Goal: Transaction & Acquisition: Book appointment/travel/reservation

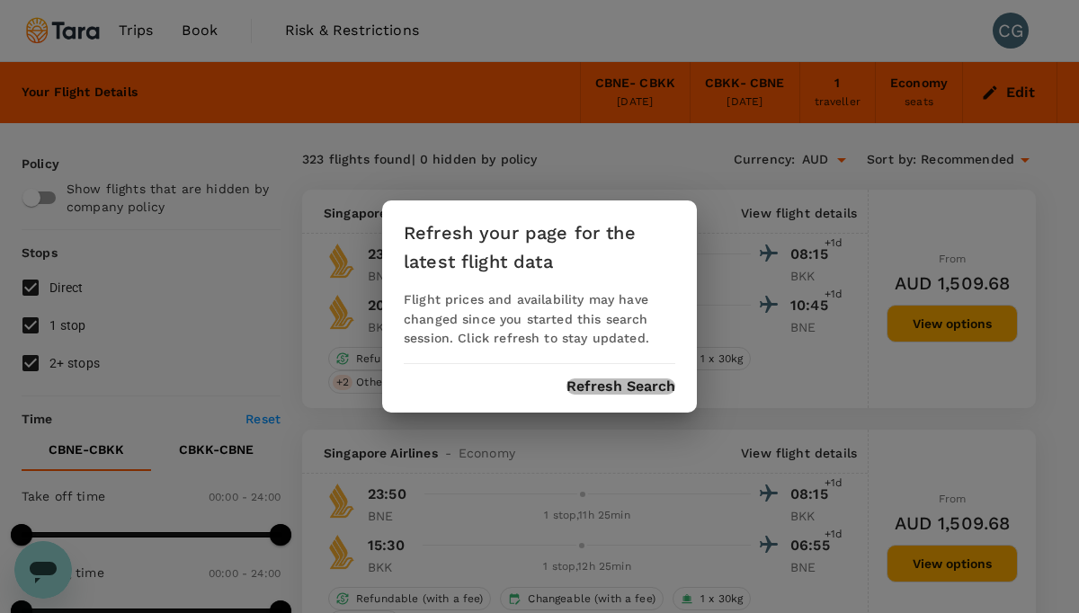
click at [610, 393] on button "Refresh Search" at bounding box center [620, 386] width 109 height 16
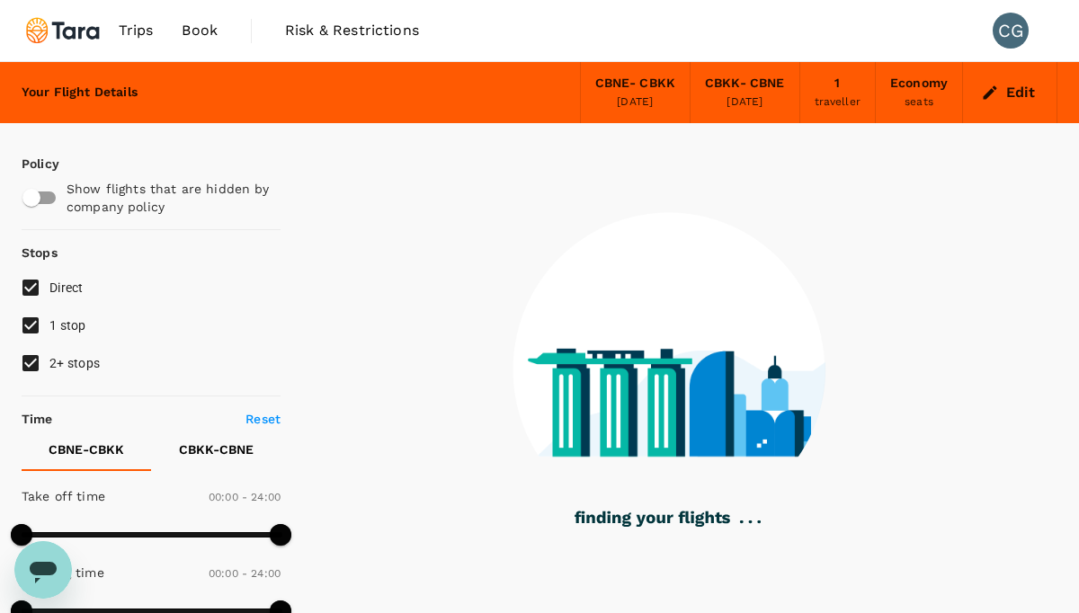
click at [32, 368] on input "2+ stops" at bounding box center [31, 363] width 38 height 38
checkbox input "false"
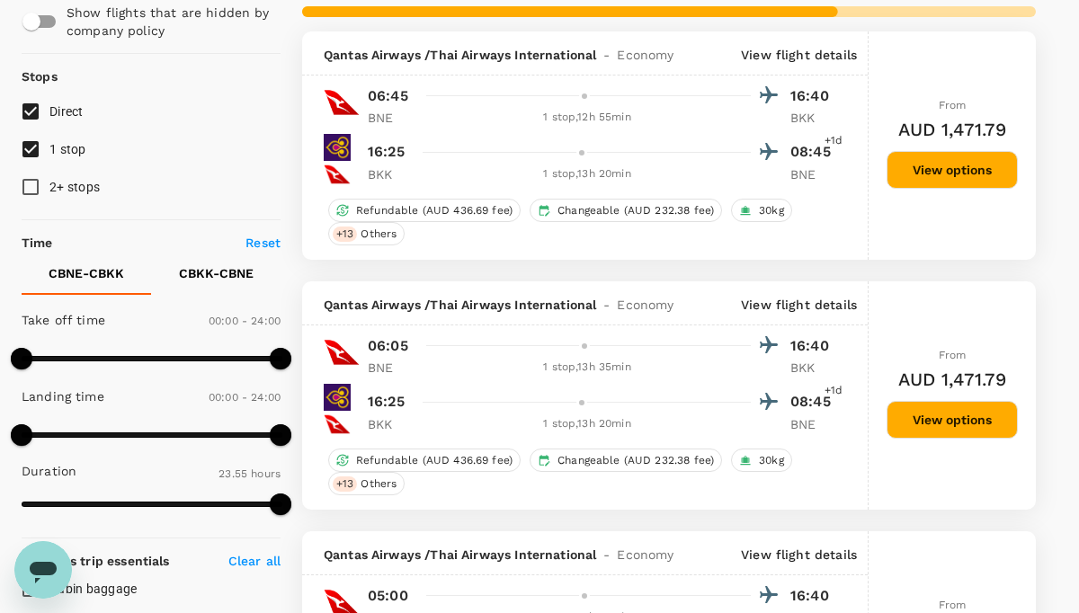
scroll to position [173, 0]
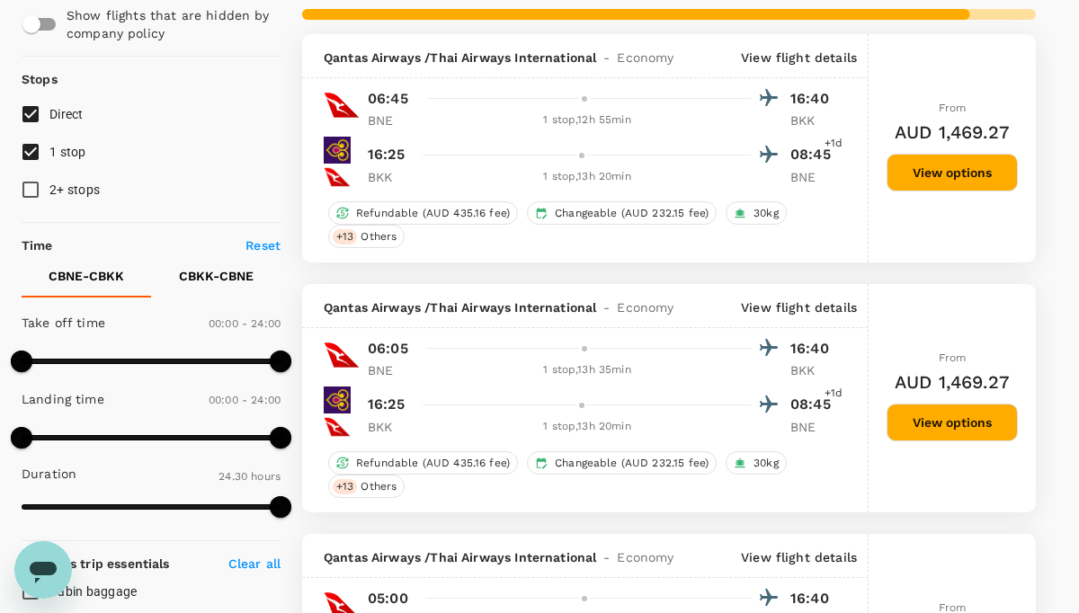
type input "1615"
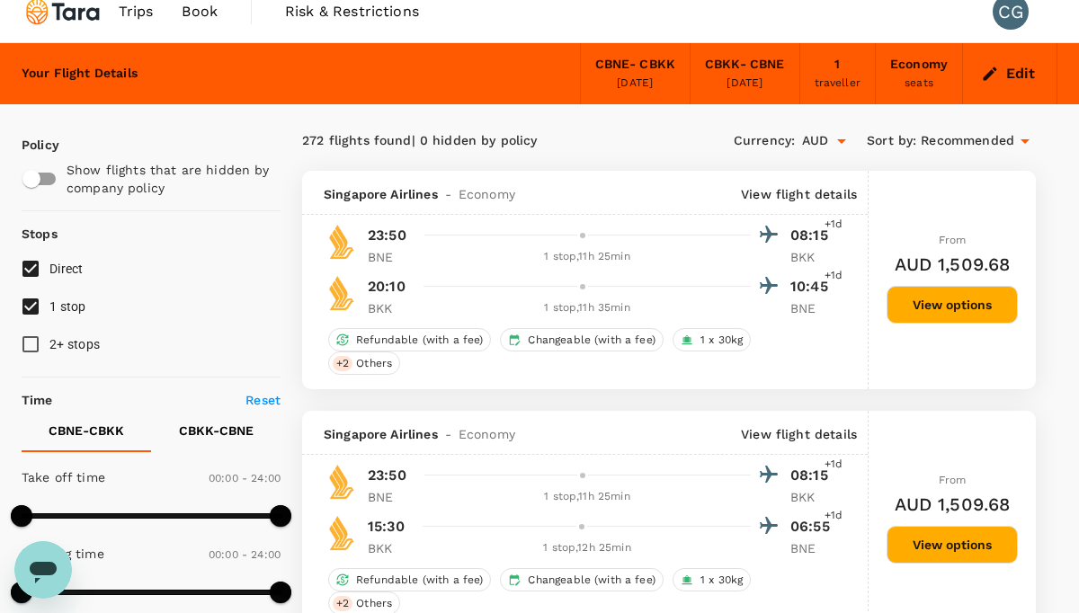
scroll to position [0, 0]
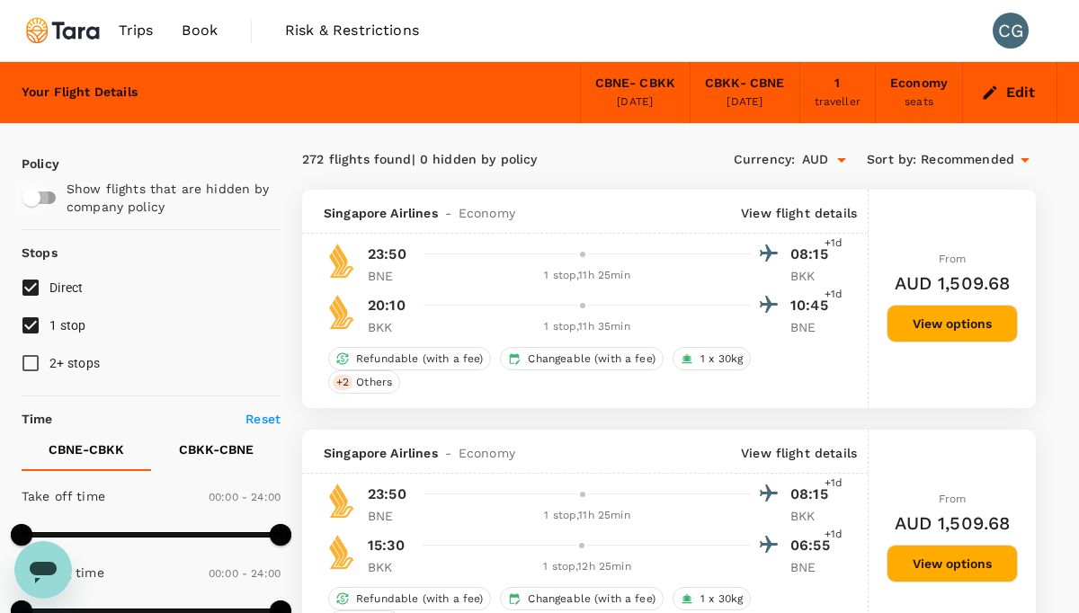
click at [34, 208] on input "checkbox" at bounding box center [31, 198] width 102 height 34
checkbox input "true"
click at [1001, 158] on span "Recommended" at bounding box center [967, 160] width 93 height 20
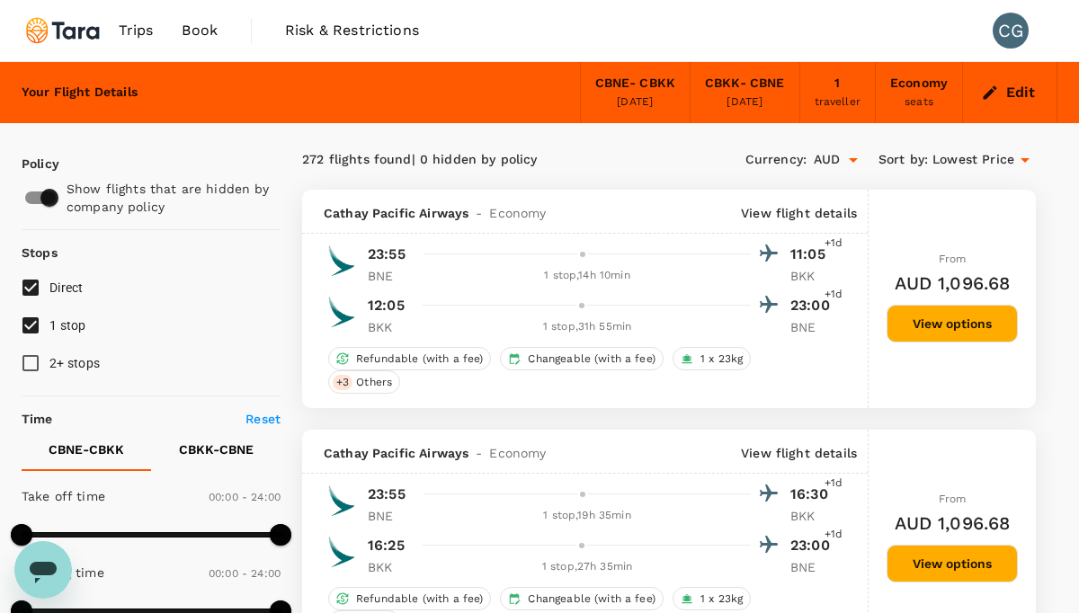
click at [822, 212] on p "View flight details" at bounding box center [799, 213] width 116 height 18
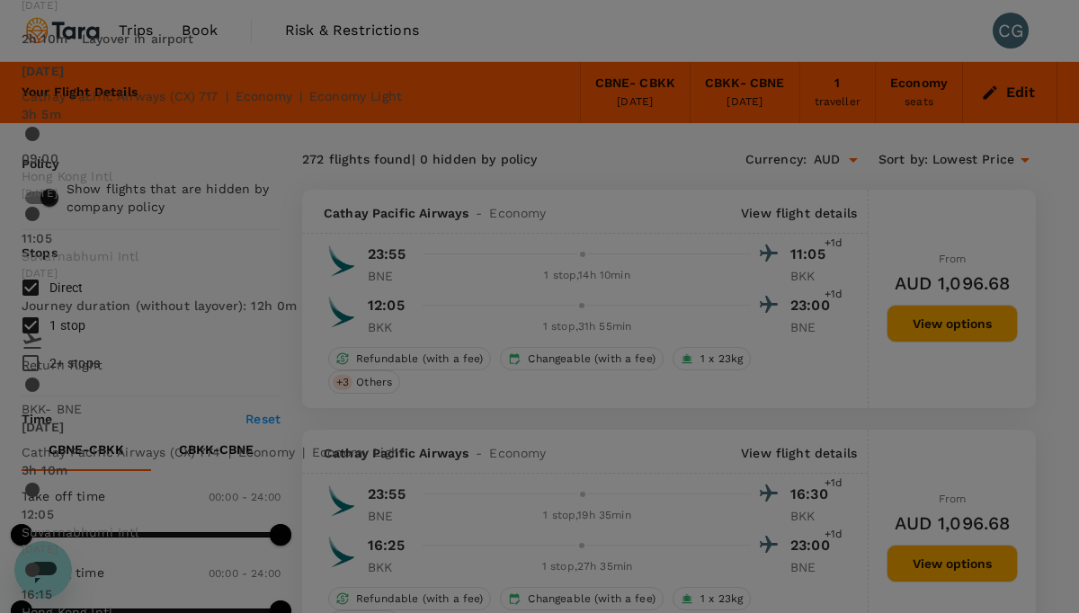
scroll to position [121, 0]
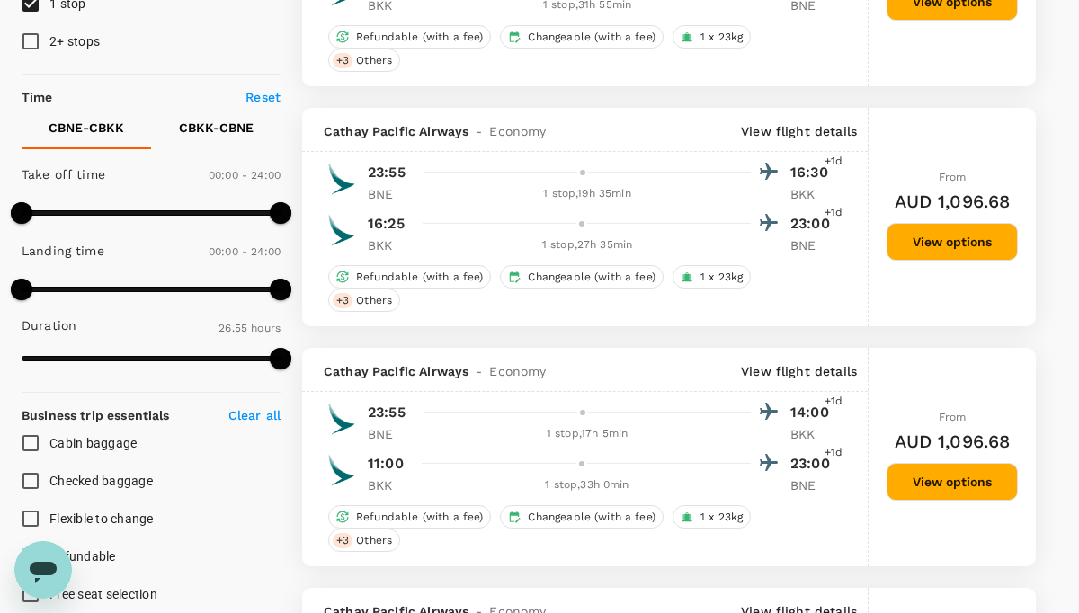
scroll to position [0, 0]
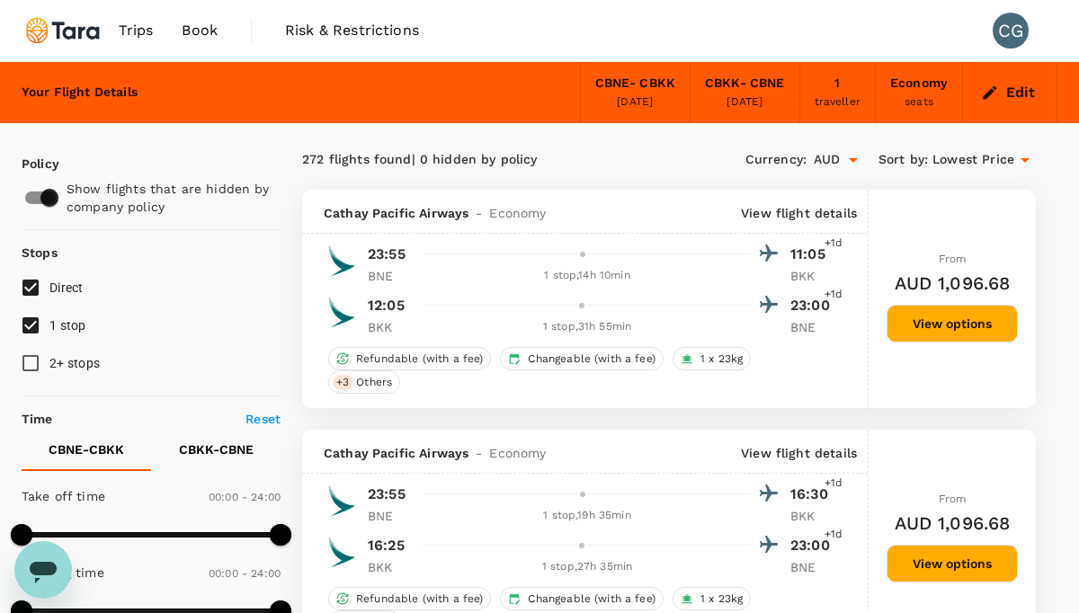
click at [809, 212] on p "View flight details" at bounding box center [799, 213] width 116 height 18
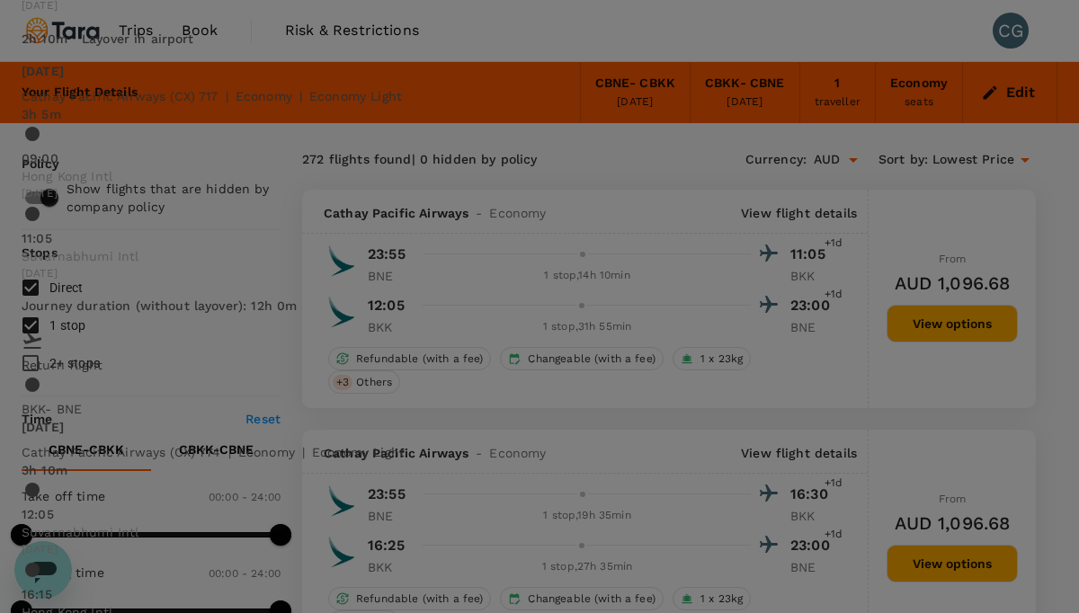
scroll to position [502, 0]
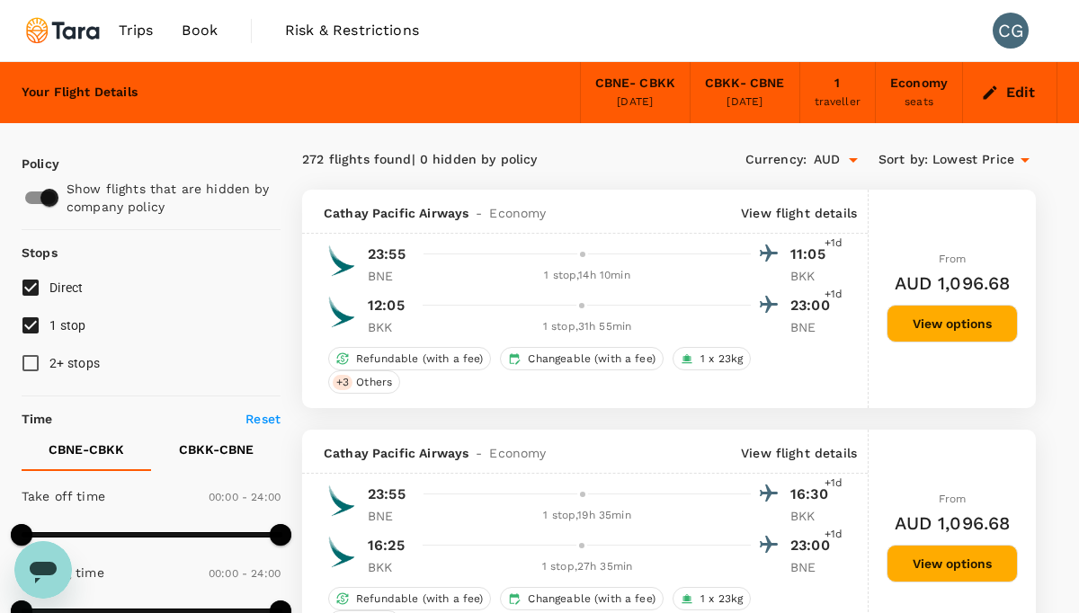
click at [28, 325] on input "1 stop" at bounding box center [31, 326] width 38 height 38
checkbox input "false"
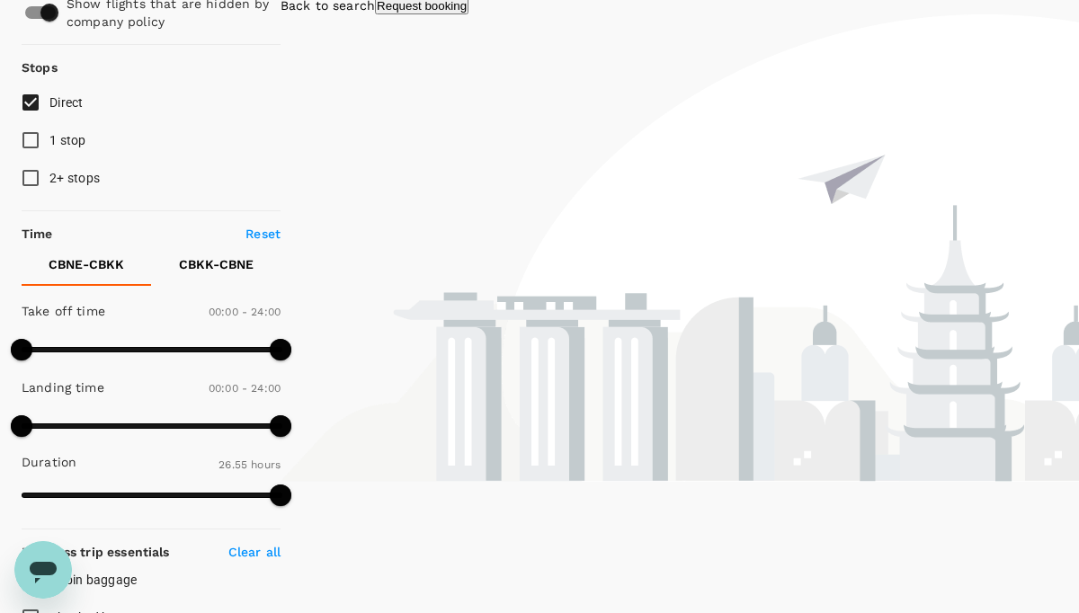
scroll to position [0, 0]
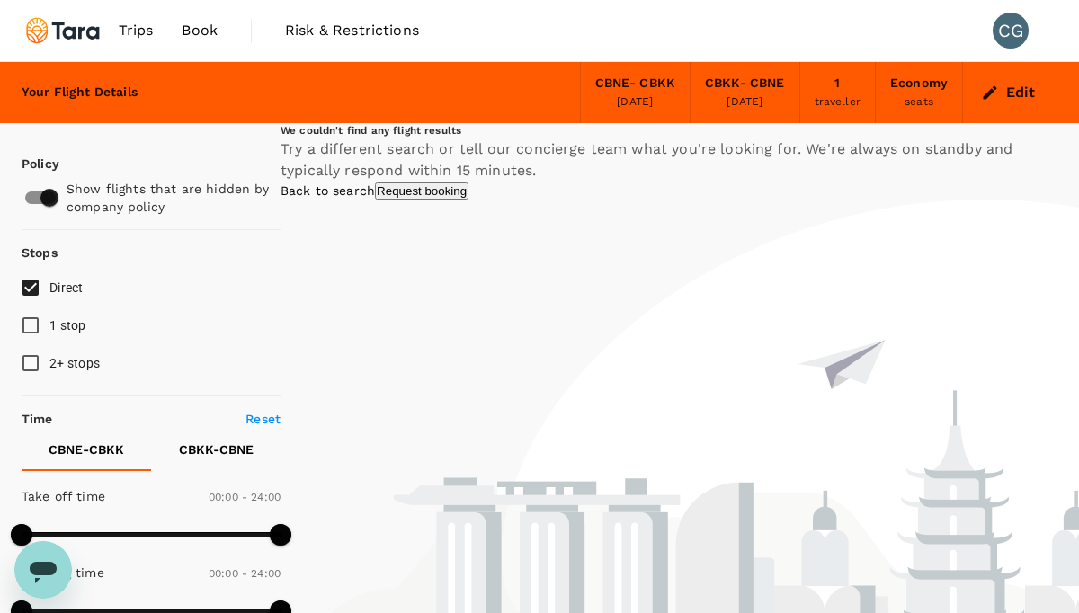
click at [617, 99] on div "[DATE]" at bounding box center [635, 102] width 36 height 18
click at [998, 103] on button "Edit" at bounding box center [1009, 92] width 65 height 29
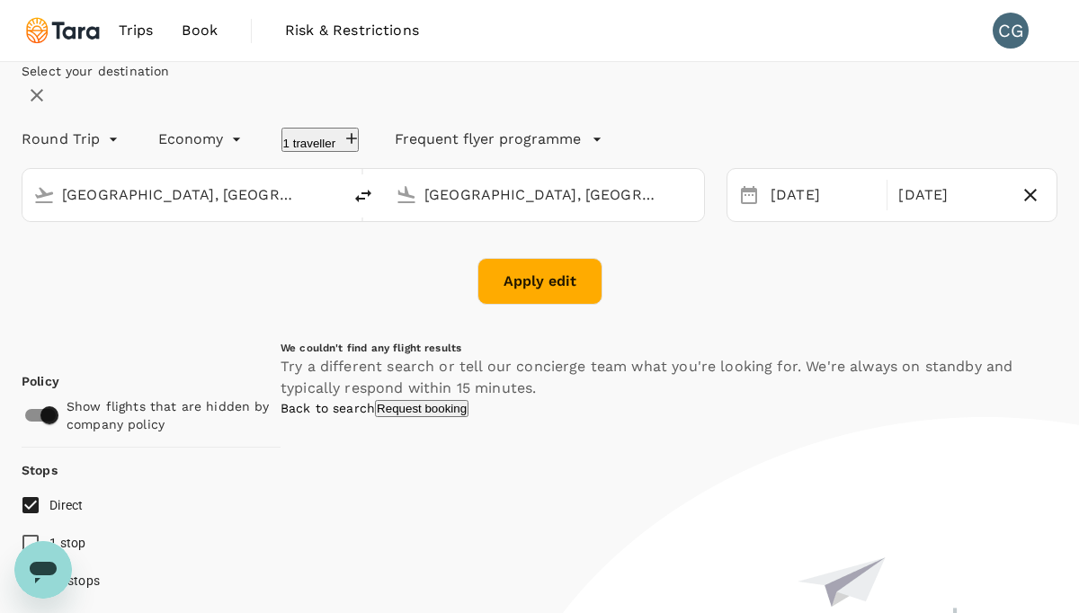
type input "[GEOGRAPHIC_DATA], [GEOGRAPHIC_DATA] (any)"
click at [818, 213] on div "[DATE]" at bounding box center [823, 195] width 120 height 35
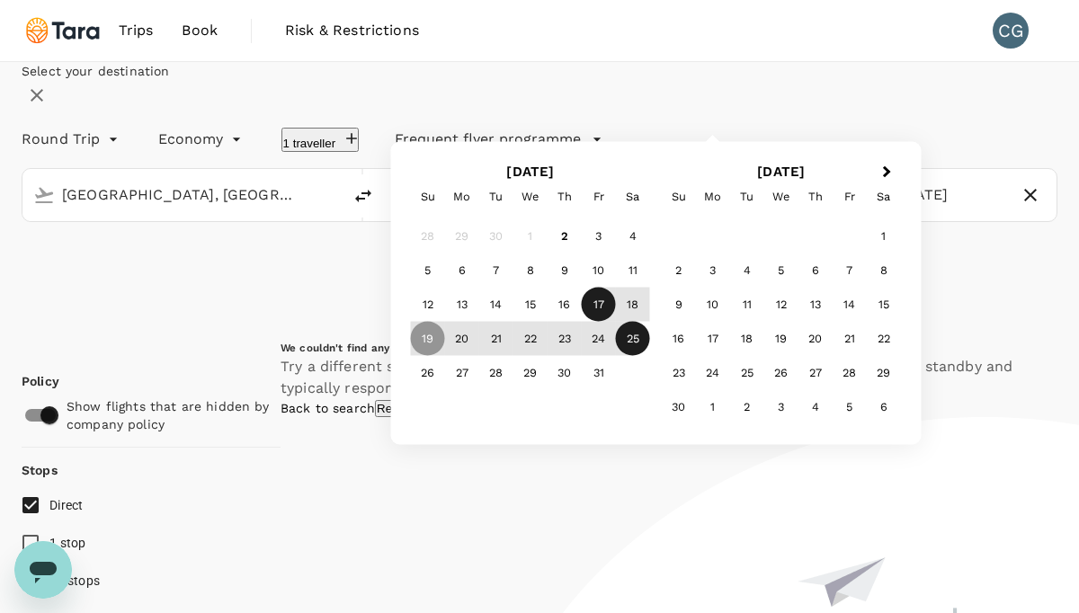
click at [616, 322] on div "17" at bounding box center [599, 305] width 34 height 34
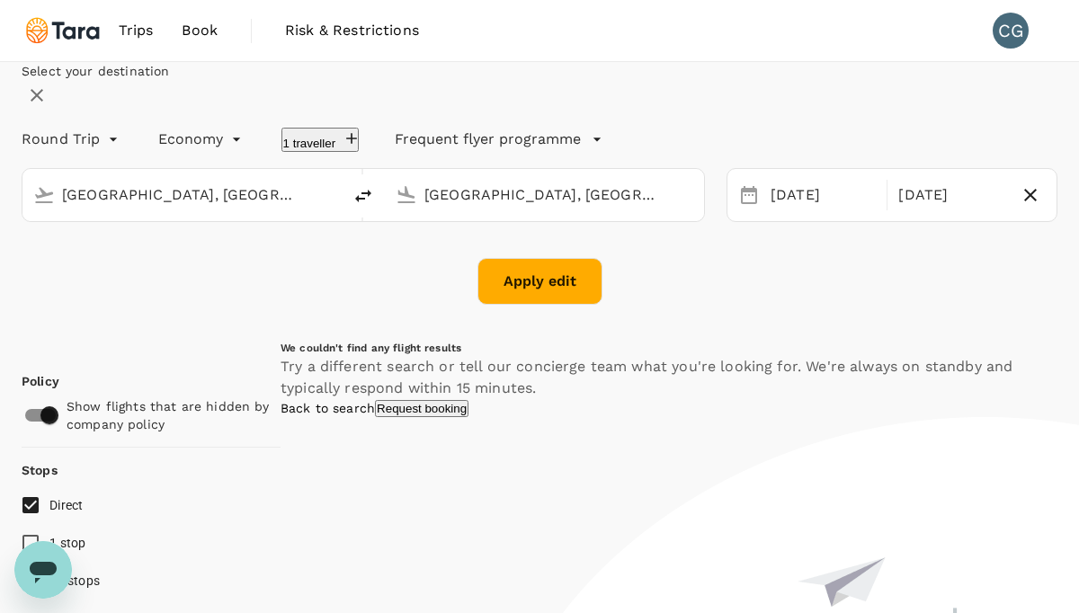
click at [1051, 249] on div "Select your destination Round Trip roundtrip Economy economy 1 traveller Freque…" at bounding box center [540, 183] width 1036 height 243
click at [579, 305] on div "Select your destination Round Trip roundtrip Economy economy 1 traveller Freque…" at bounding box center [540, 183] width 1036 height 243
click at [574, 305] on button "Apply edit" at bounding box center [539, 281] width 125 height 47
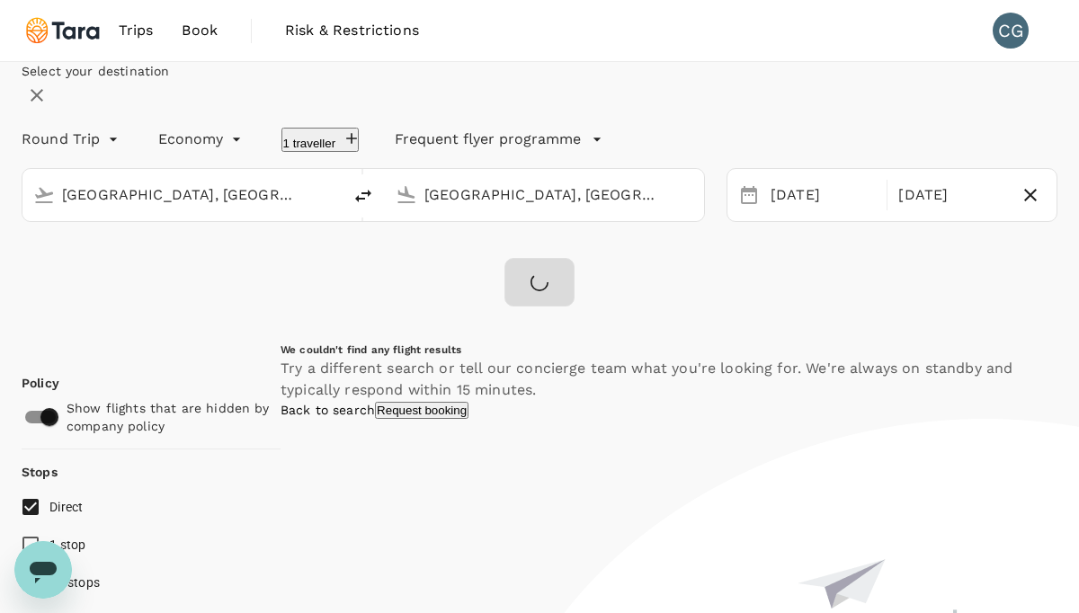
checkbox input "false"
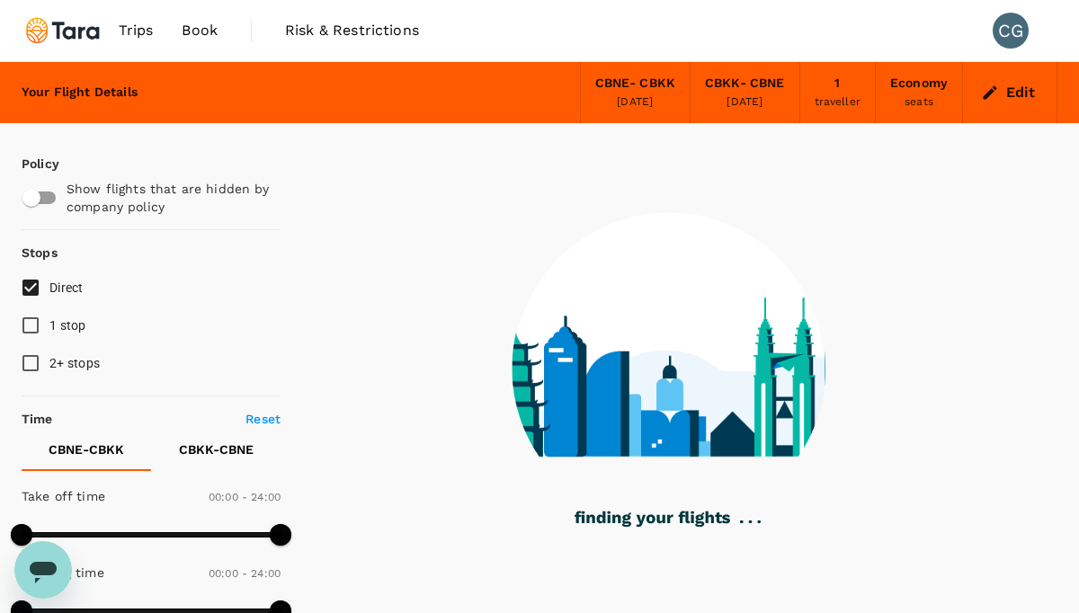
click at [52, 200] on input "checkbox" at bounding box center [31, 198] width 102 height 34
checkbox input "true"
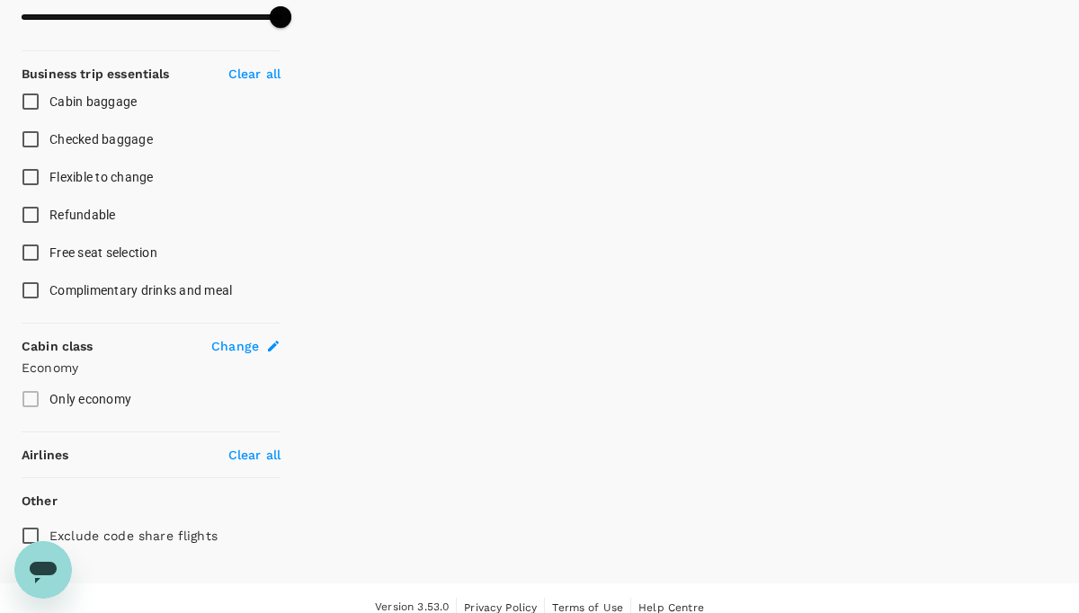
scroll to position [680, 0]
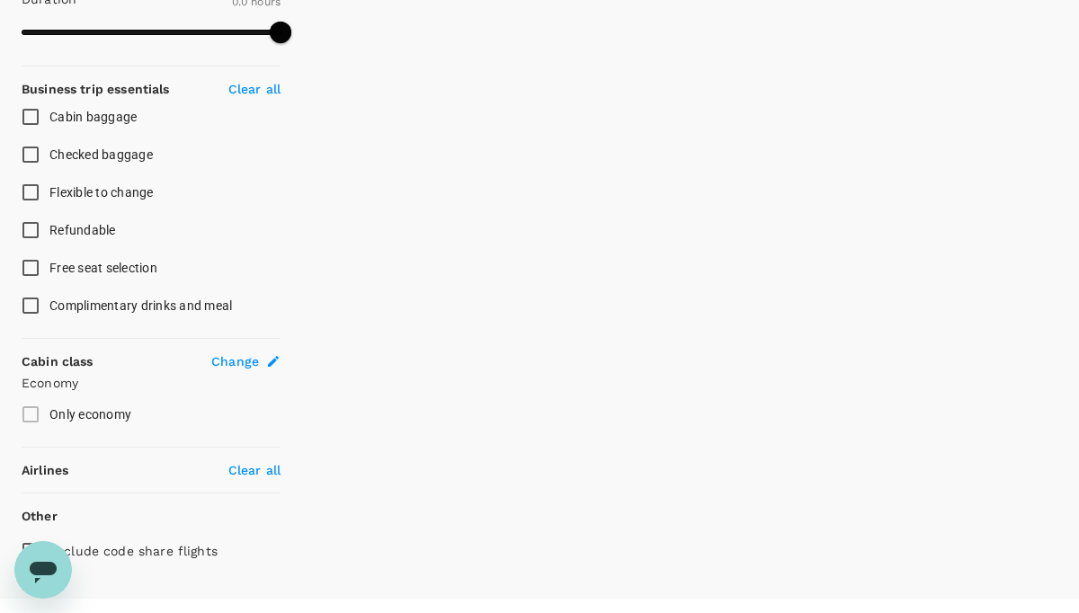
type input "1435"
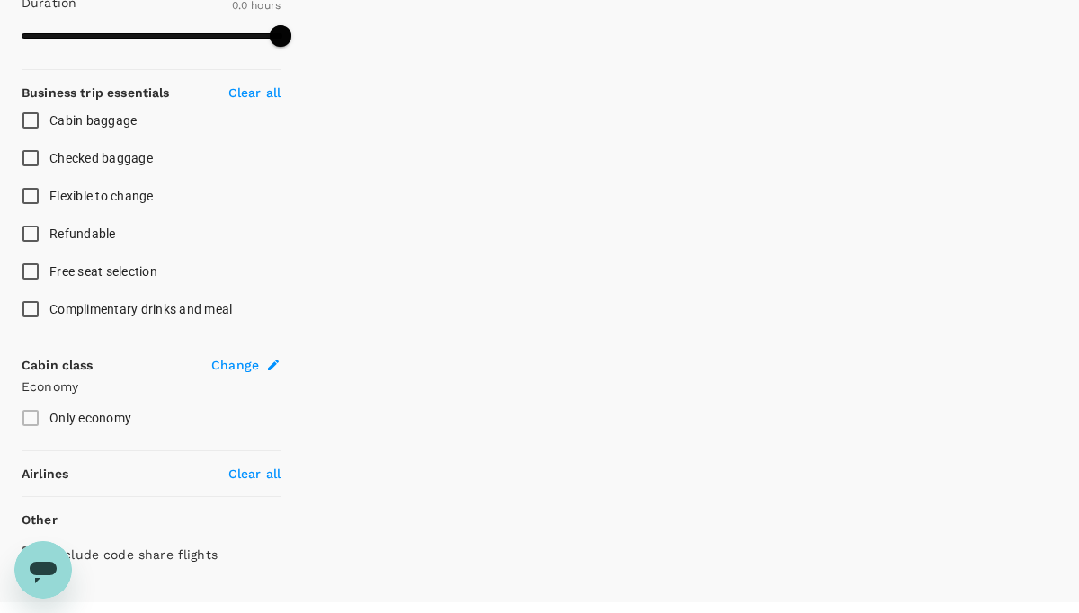
checkbox input "true"
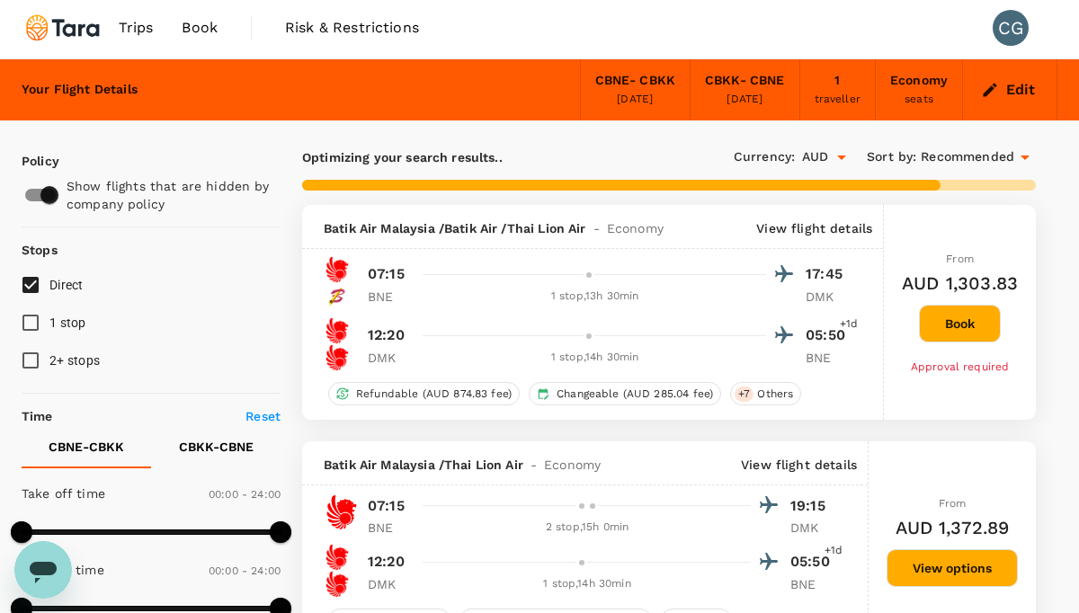
scroll to position [0, 0]
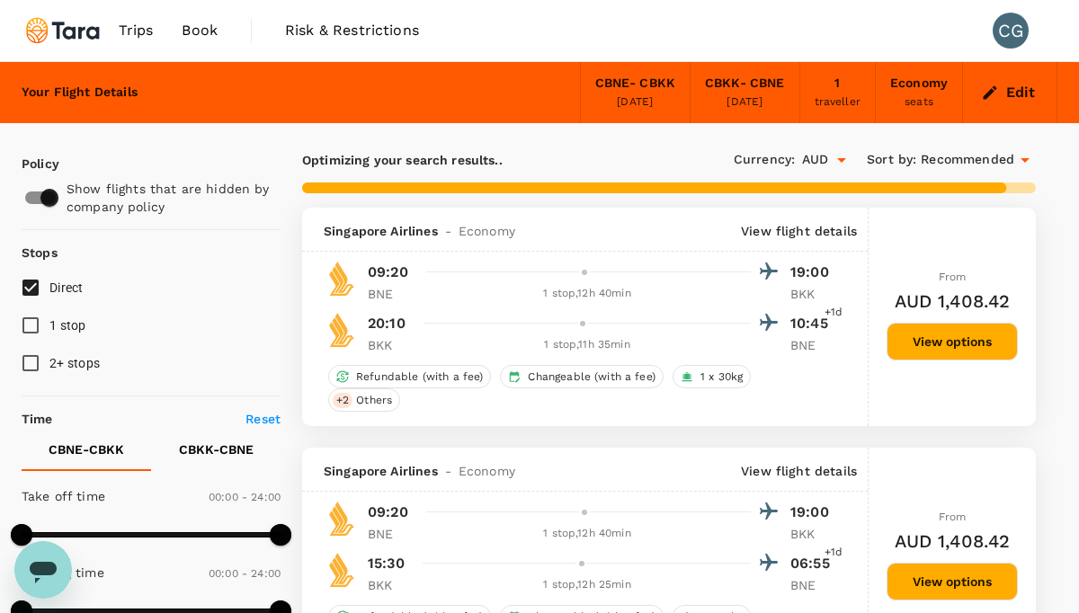
type input "1615"
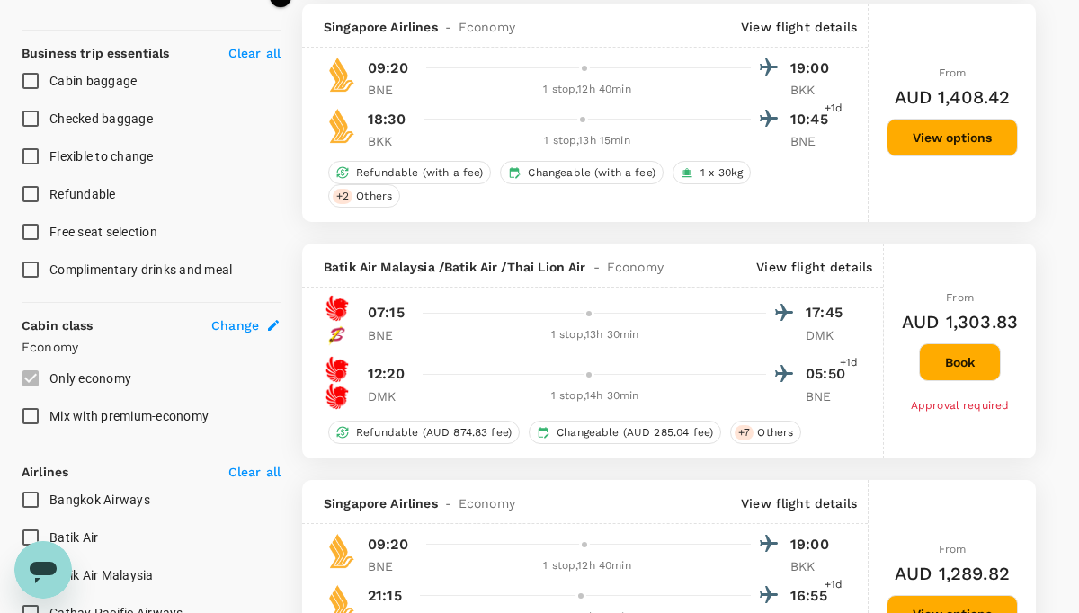
scroll to position [687, 0]
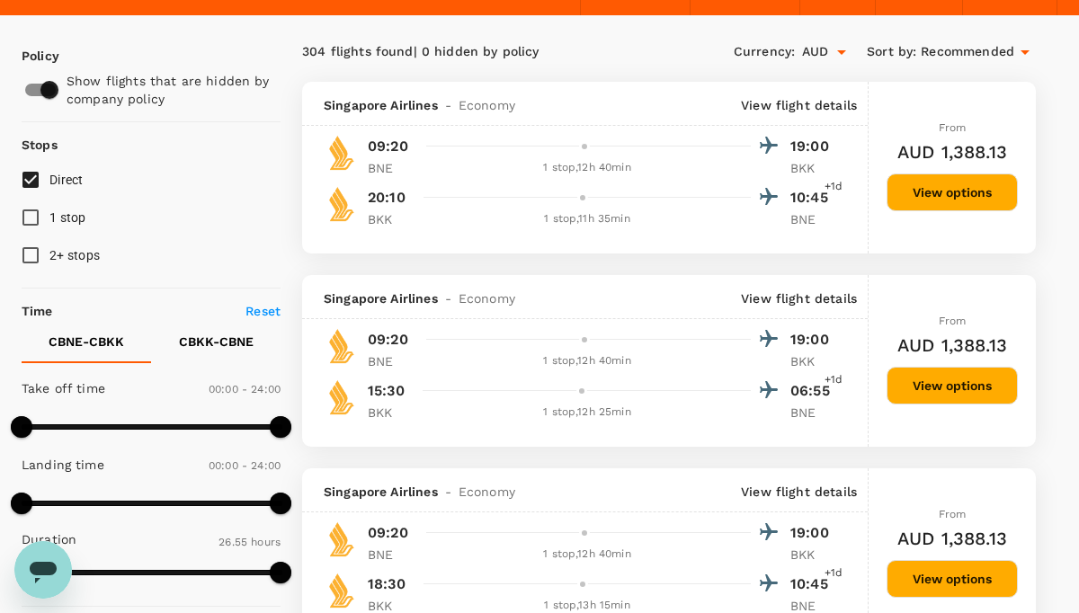
scroll to position [106, 0]
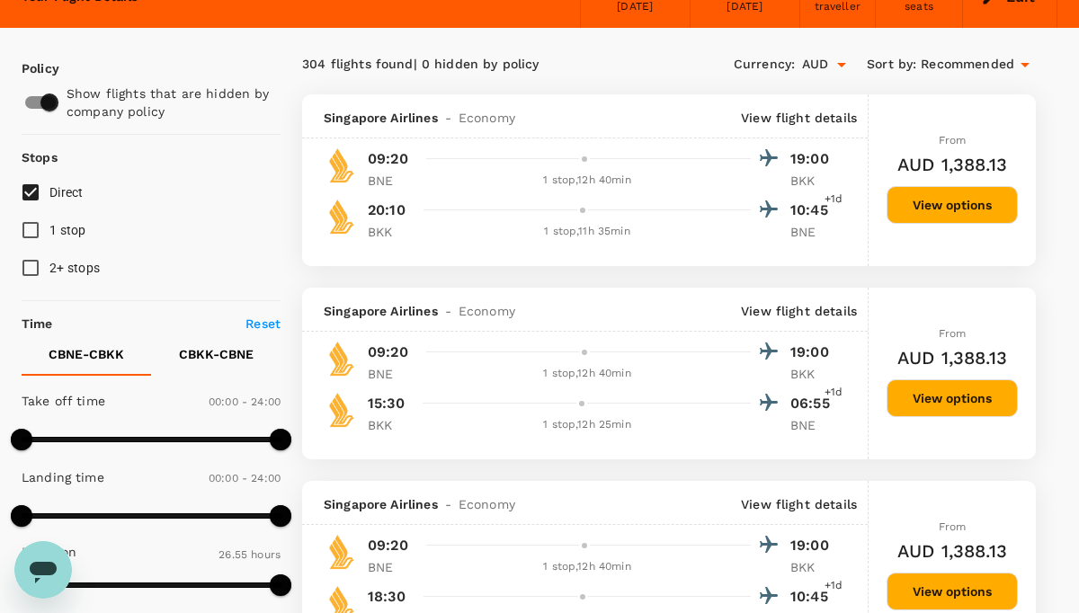
scroll to position [90, 0]
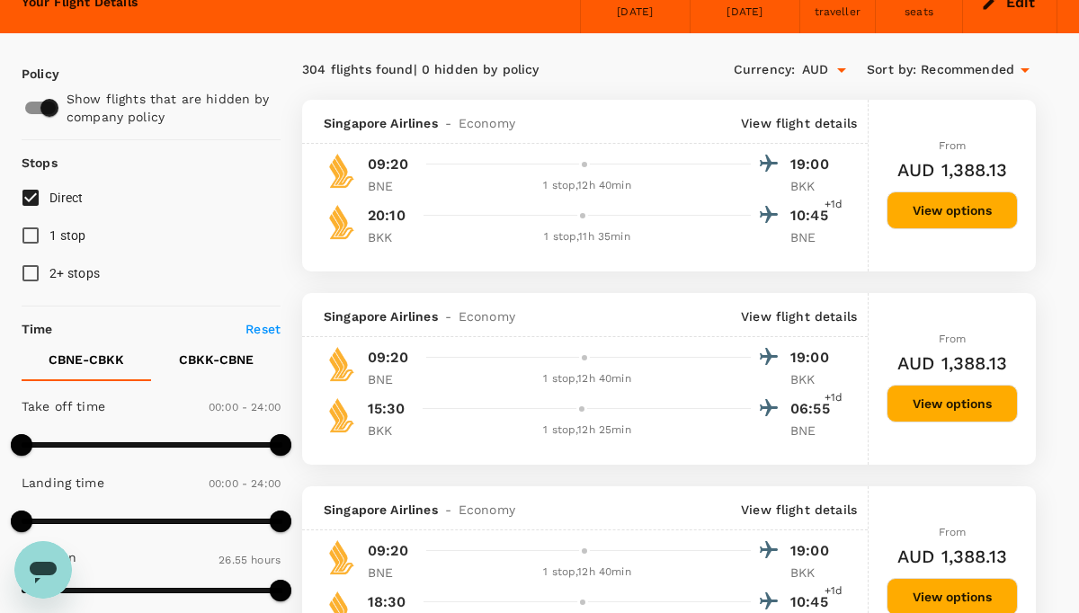
click at [777, 120] on p "View flight details" at bounding box center [799, 123] width 116 height 18
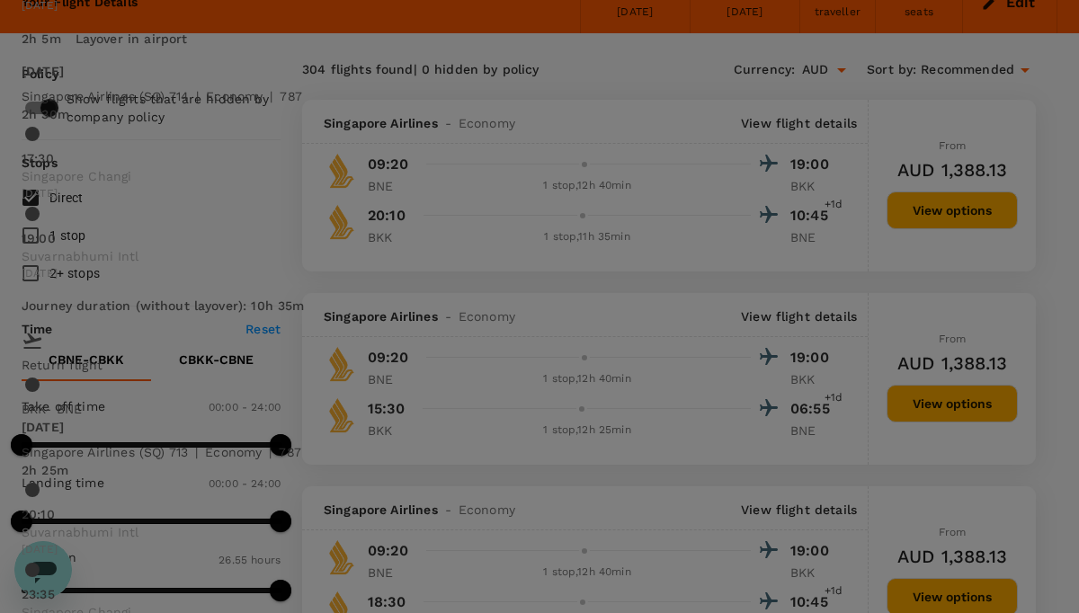
scroll to position [513, 0]
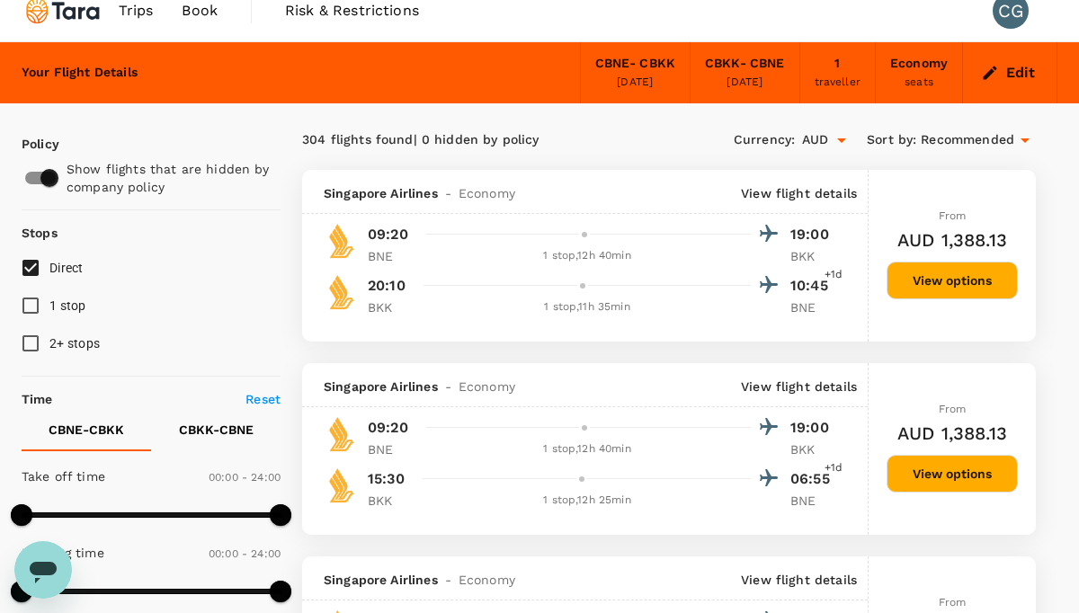
scroll to position [0, 0]
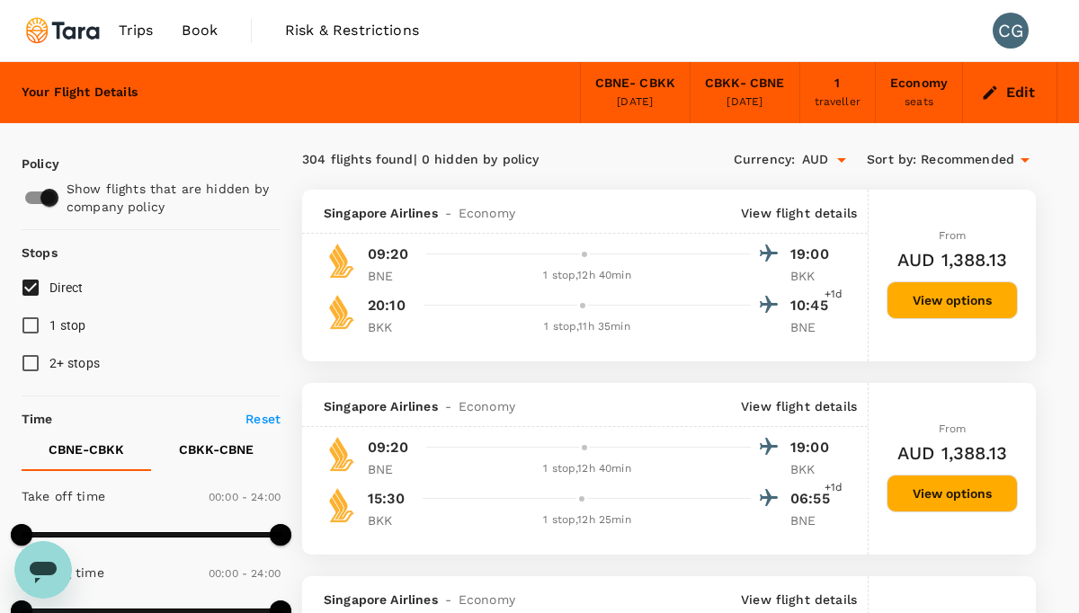
click at [47, 195] on input "checkbox" at bounding box center [49, 198] width 102 height 34
checkbox input "false"
